Goal: Browse casually: Explore the website without a specific task or goal

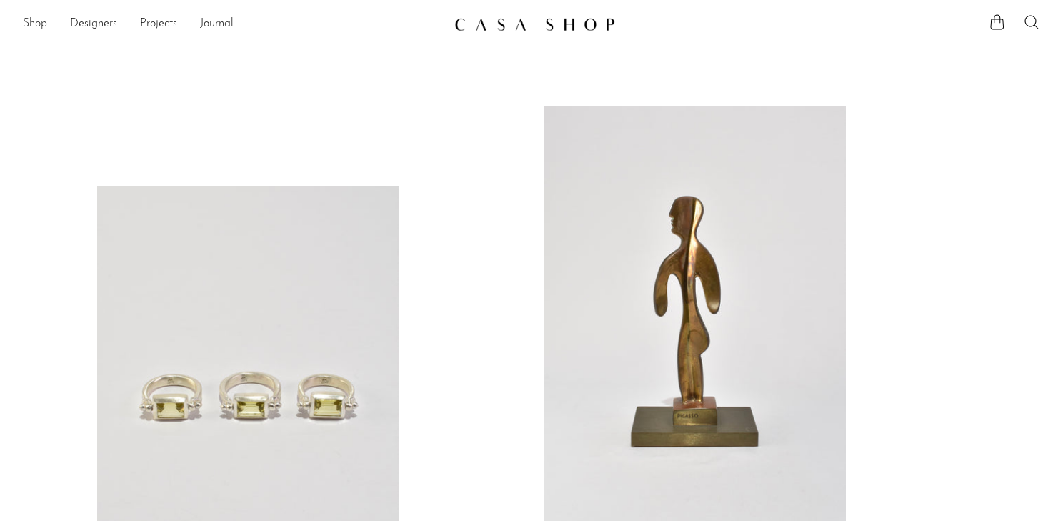
click at [34, 28] on link "Shop" at bounding box center [35, 24] width 24 height 19
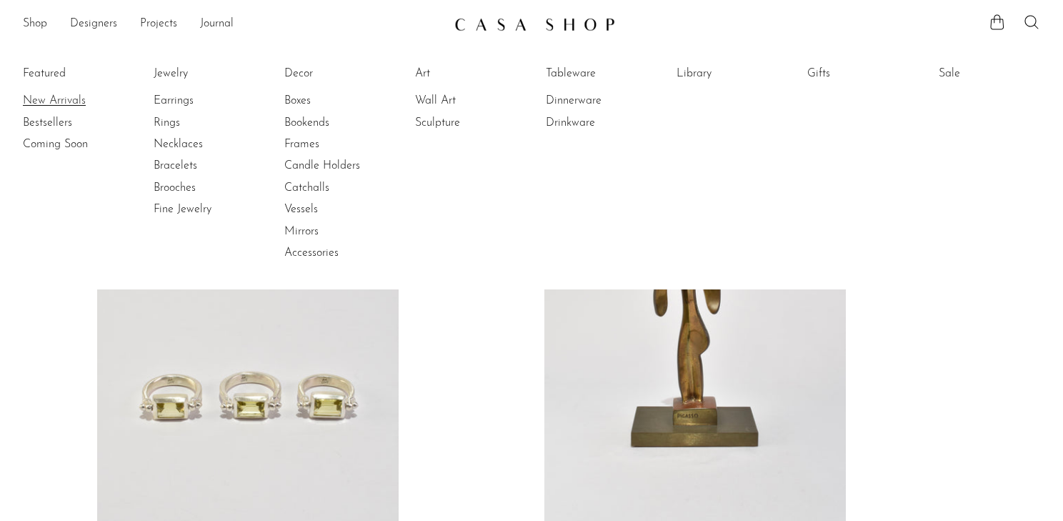
click at [54, 109] on link "New Arrivals" at bounding box center [76, 101] width 107 height 16
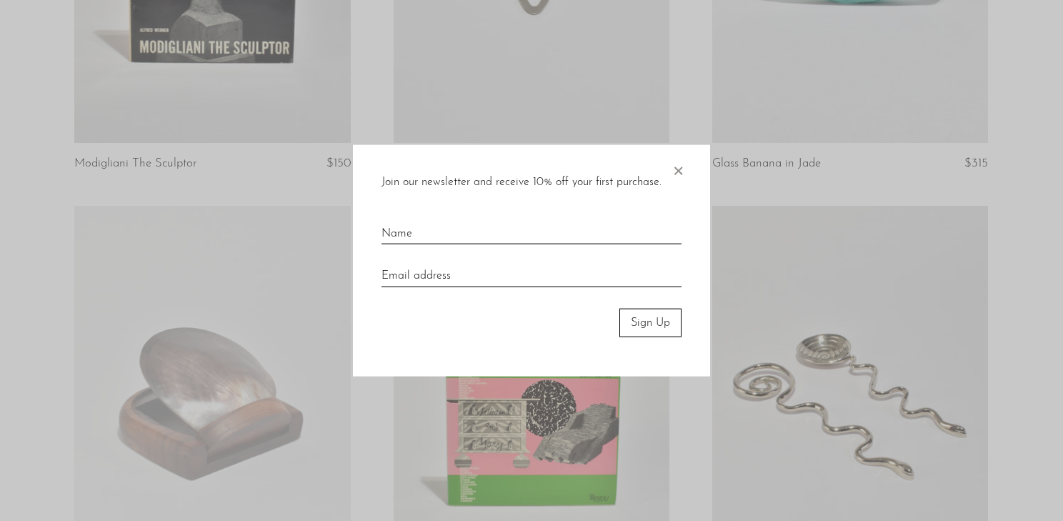
scroll to position [825, 0]
click at [683, 167] on span "×" at bounding box center [678, 167] width 14 height 46
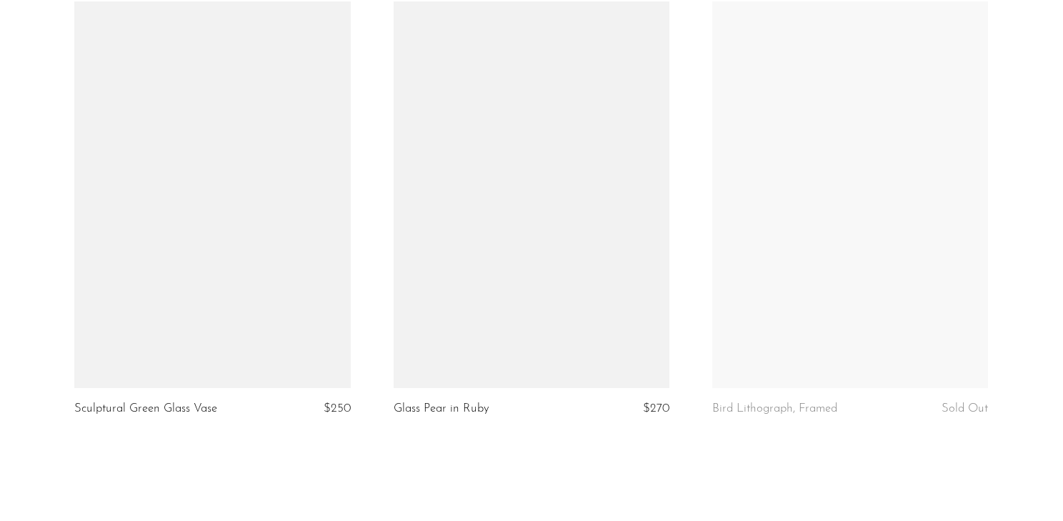
scroll to position [5217, 0]
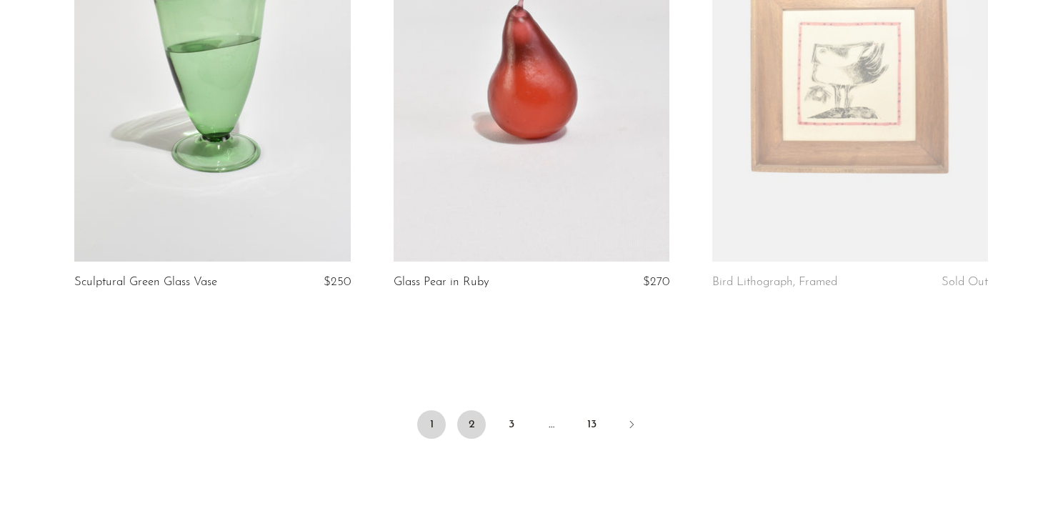
click at [472, 423] on link "2" at bounding box center [471, 424] width 29 height 29
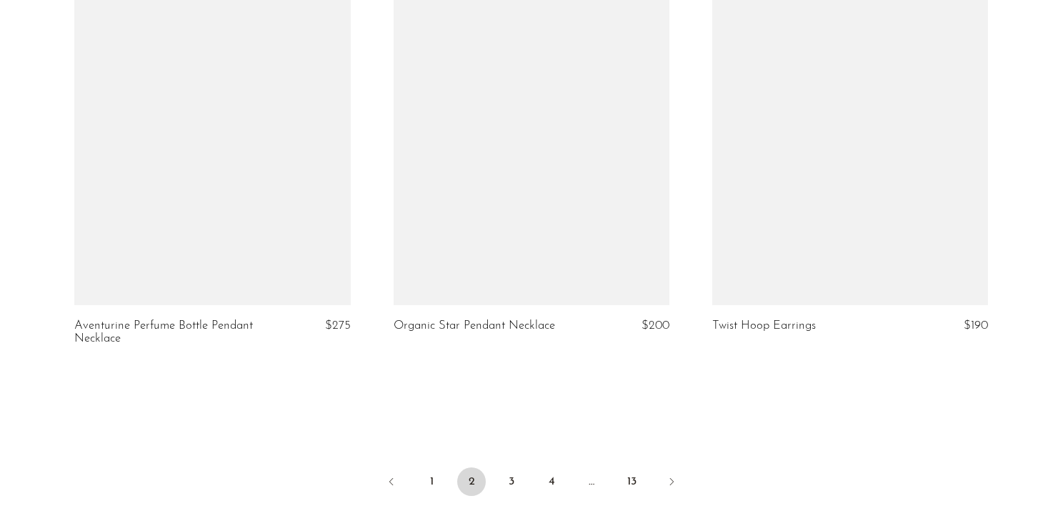
scroll to position [5228, 0]
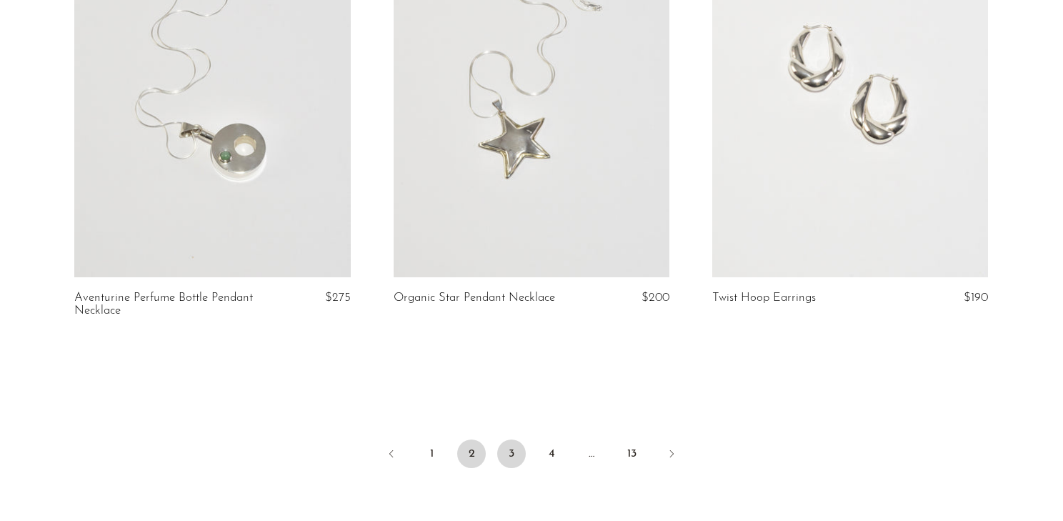
click at [508, 440] on link "3" at bounding box center [511, 454] width 29 height 29
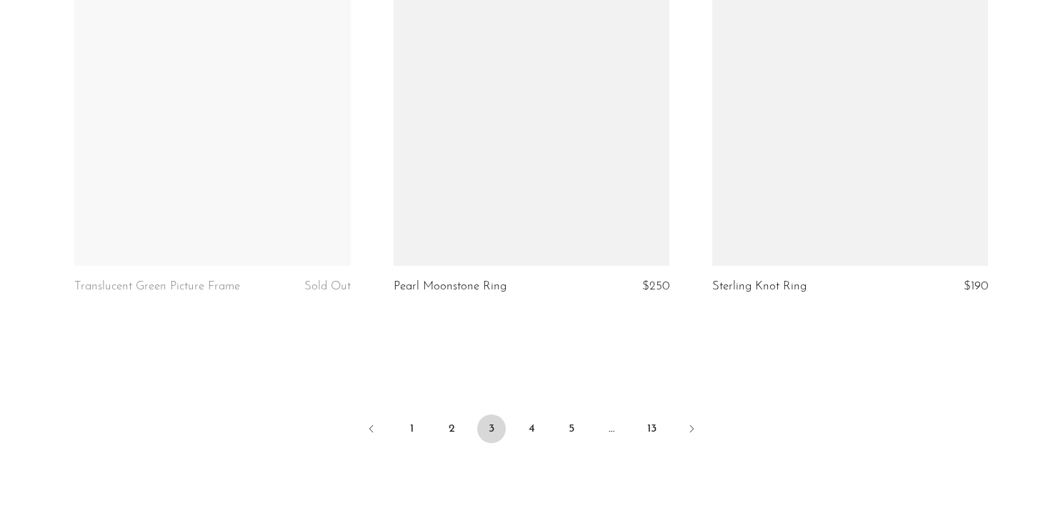
scroll to position [5209, 0]
